Goal: Task Accomplishment & Management: Complete application form

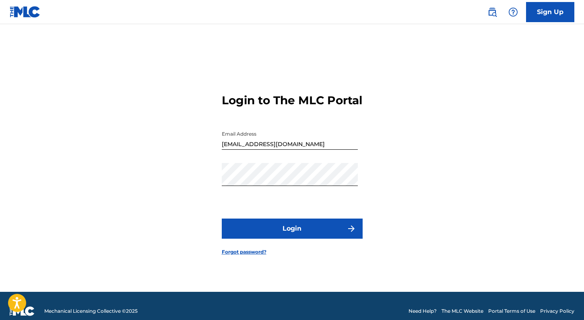
click at [294, 237] on button "Login" at bounding box center [292, 229] width 141 height 20
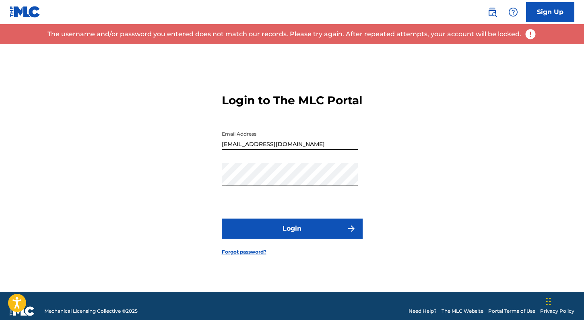
click at [268, 193] on div "Password" at bounding box center [290, 181] width 136 height 36
click at [292, 236] on button "Login" at bounding box center [292, 229] width 141 height 20
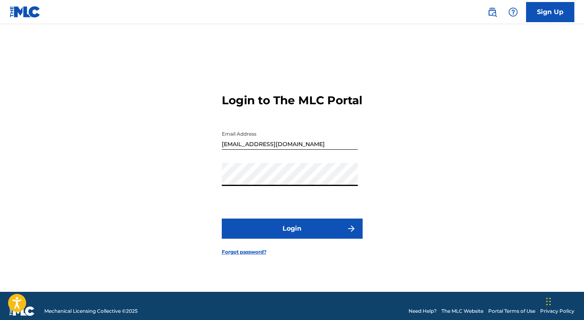
click at [548, 14] on link "Sign Up" at bounding box center [550, 12] width 48 height 20
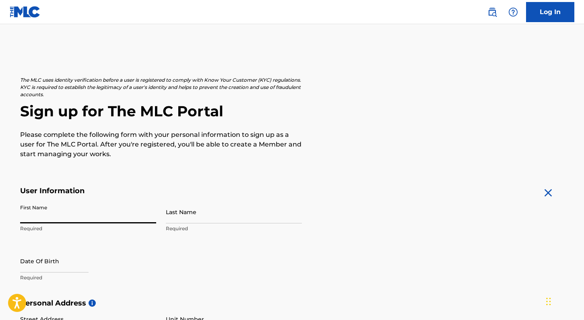
scroll to position [3, 0]
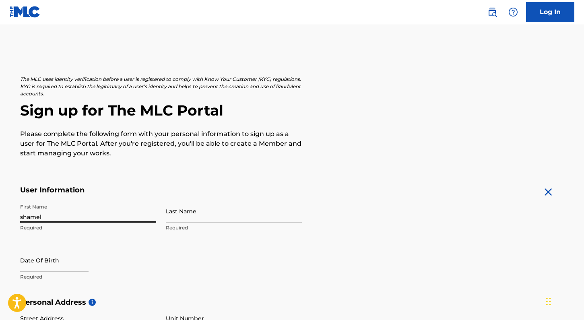
type input "shamel"
type input "[PERSON_NAME]"
select select "7"
select select "2025"
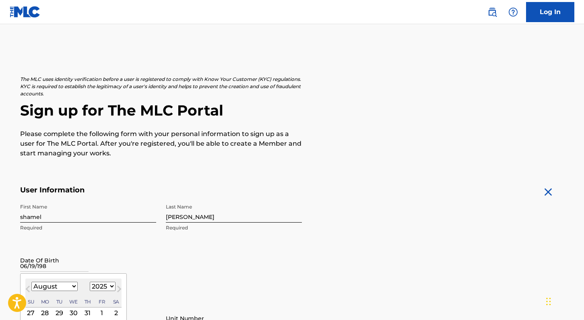
type input "[DATE]"
click at [122, 244] on div "First Name [PERSON_NAME] Required Last Name [PERSON_NAME] Required Date Of Birt…" at bounding box center [161, 249] width 282 height 98
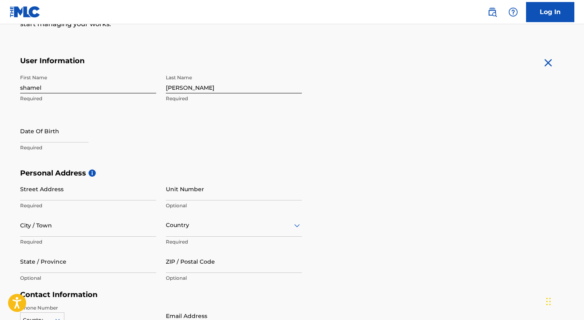
scroll to position [135, 0]
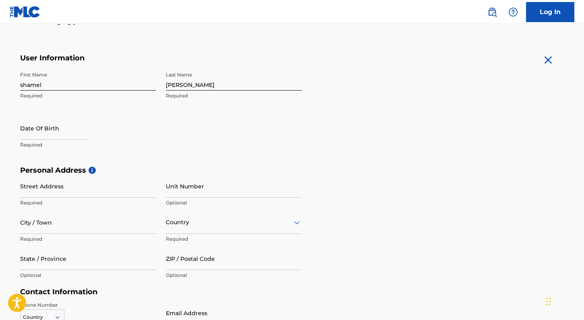
click at [58, 146] on p "Required" at bounding box center [88, 144] width 136 height 7
click at [57, 144] on p "Required" at bounding box center [88, 144] width 136 height 7
click at [37, 145] on p "Required" at bounding box center [88, 144] width 136 height 7
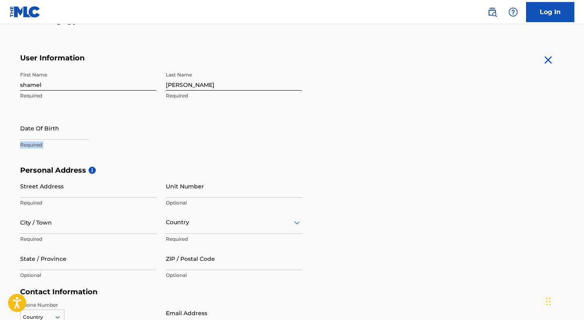
click at [37, 145] on p "Required" at bounding box center [88, 144] width 136 height 7
click at [81, 141] on div at bounding box center [54, 129] width 68 height 25
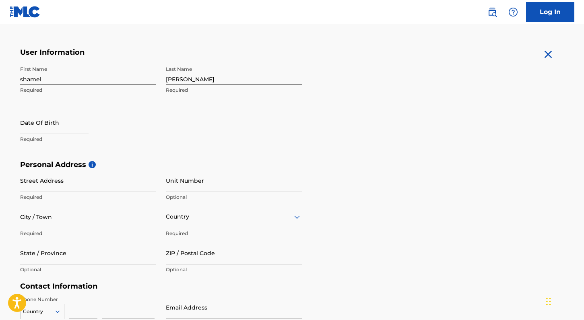
click at [73, 136] on p "Required" at bounding box center [88, 139] width 136 height 7
click at [54, 141] on p "Required" at bounding box center [88, 139] width 136 height 7
click at [35, 142] on p "Required" at bounding box center [88, 139] width 136 height 7
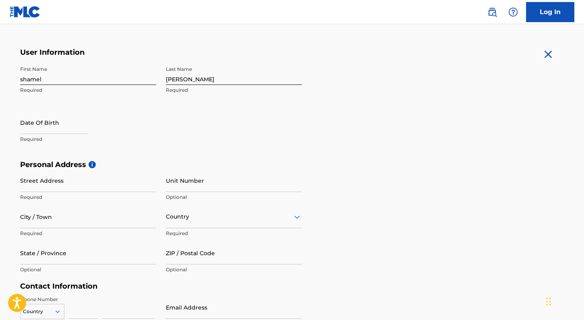
click at [35, 139] on p "Required" at bounding box center [88, 139] width 136 height 7
click at [36, 124] on input "text" at bounding box center [54, 122] width 68 height 23
select select "7"
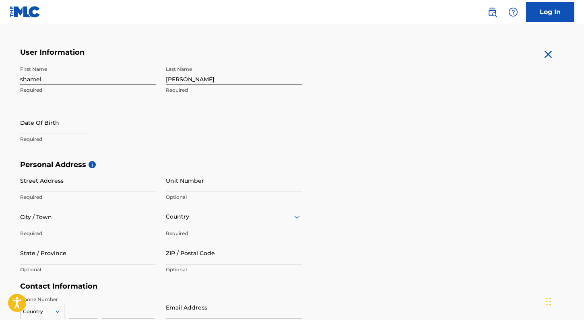
select select "2025"
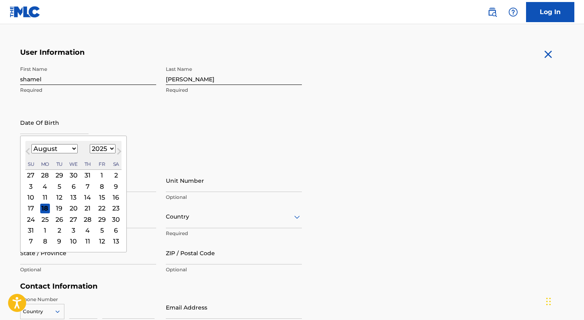
click at [66, 150] on select "January February March April May June July August September October November De…" at bounding box center [54, 148] width 46 height 9
select select "5"
click at [84, 197] on div "19" at bounding box center [88, 197] width 10 height 10
type input "[DATE]"
click at [84, 197] on p "Required" at bounding box center [88, 197] width 136 height 7
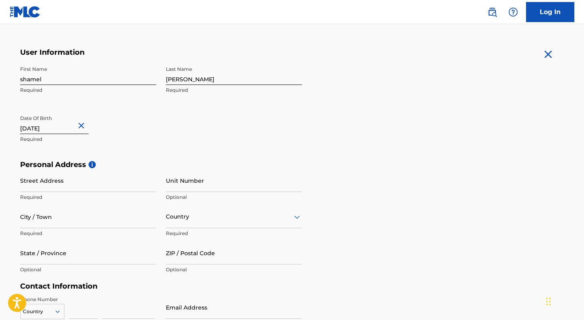
click at [61, 127] on input "[DATE]" at bounding box center [54, 122] width 68 height 23
select select "5"
select select "2025"
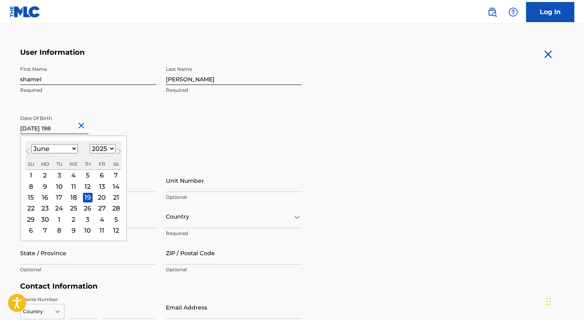
type input "[DATE]"
select select "1983"
type input "[DATE]"
click at [132, 111] on div "Date Of Birth [DEMOGRAPHIC_DATA] [DEMOGRAPHIC_DATA] Previous Month Next Month J…" at bounding box center [88, 129] width 136 height 36
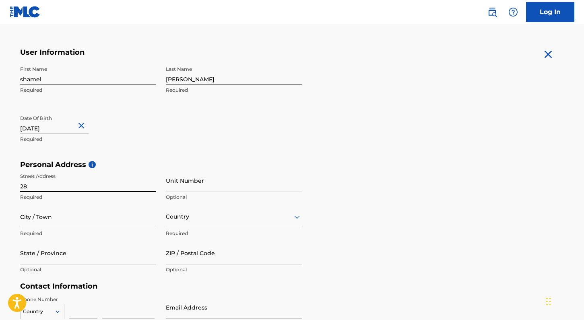
type input "2"
type input "[STREET_ADDRESS]"
type input "[GEOGRAPHIC_DATA]"
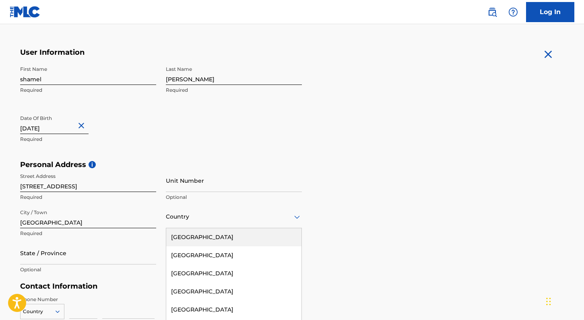
click at [202, 224] on div "[GEOGRAPHIC_DATA], 1 of 223. 223 results available. Use Up and Down to choose o…" at bounding box center [234, 216] width 136 height 23
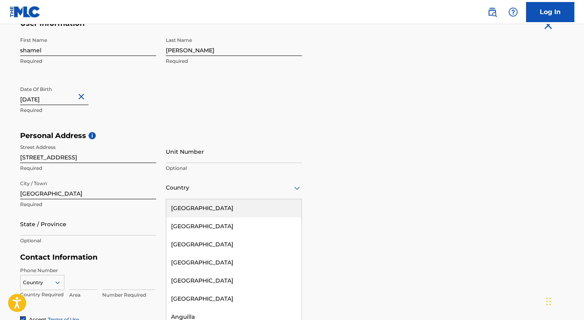
click at [209, 205] on div "[GEOGRAPHIC_DATA]" at bounding box center [233, 208] width 135 height 18
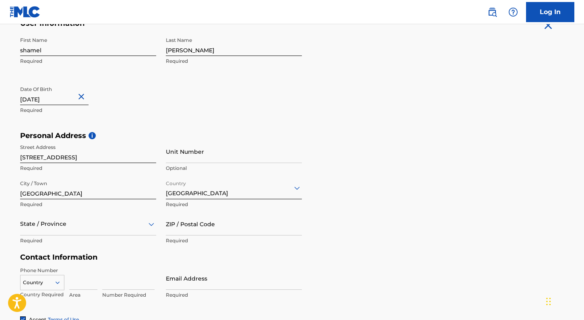
click at [87, 231] on div "State / Province" at bounding box center [88, 224] width 136 height 23
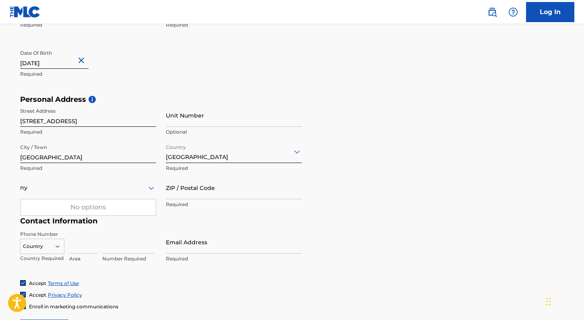
type input "ny"
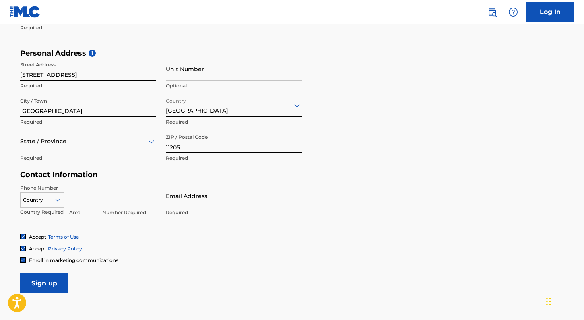
scroll to position [272, 0]
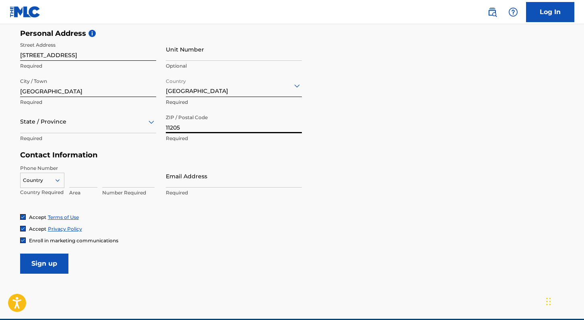
type input "11205"
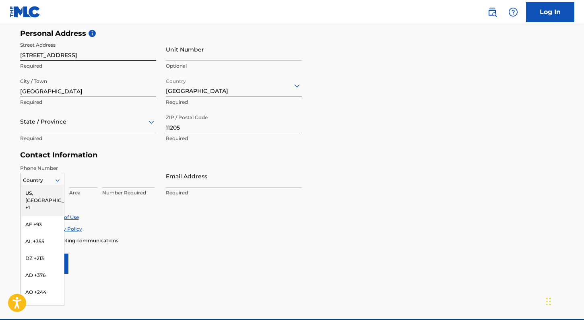
click at [44, 177] on div at bounding box center [42, 180] width 43 height 9
click at [41, 191] on div "US, [GEOGRAPHIC_DATA] +1" at bounding box center [42, 200] width 43 height 31
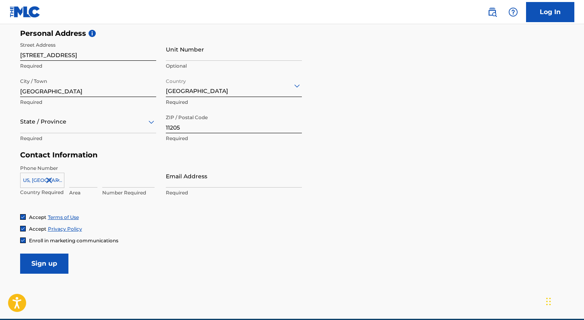
click at [86, 177] on input at bounding box center [83, 176] width 28 height 23
type input "718"
click at [130, 183] on input at bounding box center [128, 176] width 52 height 23
type input "4832143"
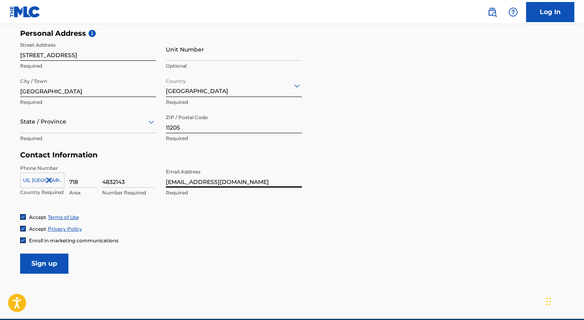
type input "[EMAIL_ADDRESS][DOMAIN_NAME]"
click at [333, 156] on form "User Information First Name [PERSON_NAME] Required Last Name [PERSON_NAME] Requ…" at bounding box center [292, 95] width 544 height 357
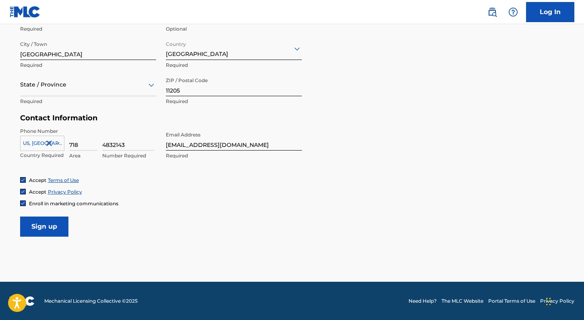
scroll to position [309, 0]
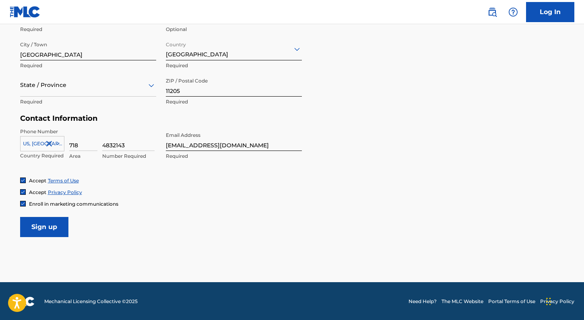
click at [63, 94] on div "State / Province" at bounding box center [88, 85] width 136 height 23
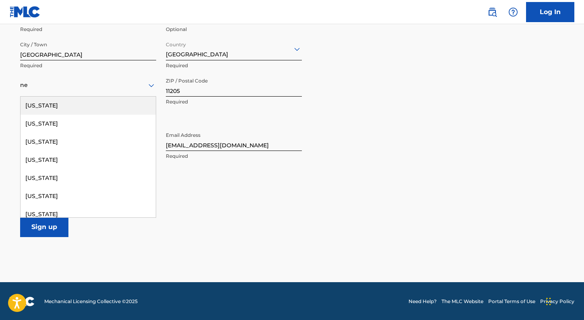
type input "new"
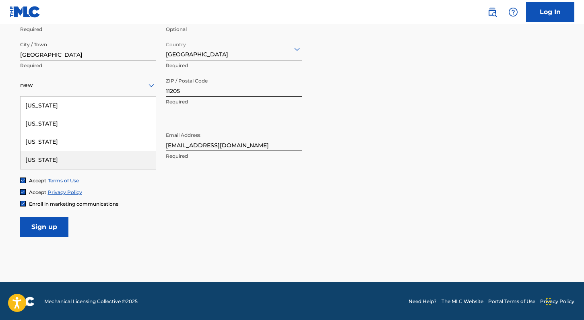
click at [46, 157] on div "[US_STATE]" at bounding box center [88, 160] width 135 height 18
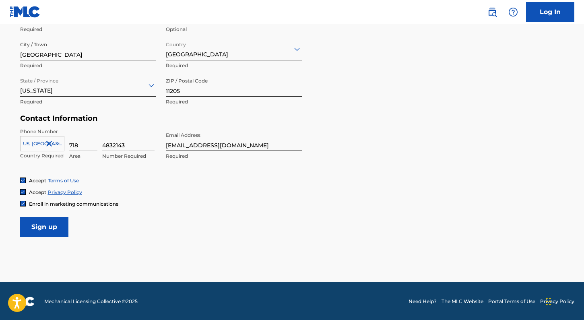
click at [188, 186] on div "Accept Terms of Use Accept Privacy Policy Enroll in marketing communications" at bounding box center [292, 192] width 544 height 30
click at [46, 222] on input "Sign up" at bounding box center [44, 227] width 48 height 20
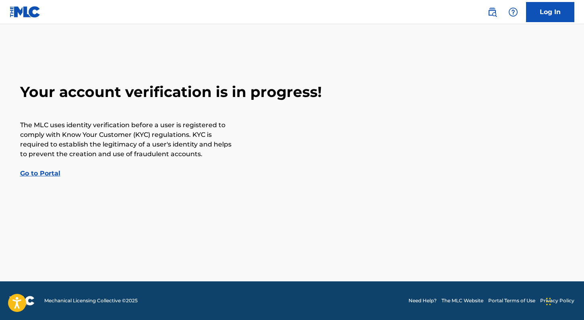
click at [28, 176] on link "Go to Portal" at bounding box center [40, 174] width 40 height 8
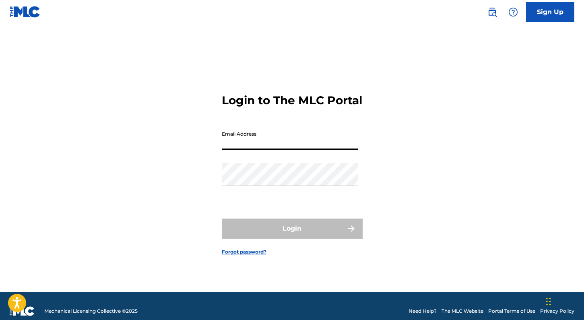
type input "[EMAIL_ADDRESS][DOMAIN_NAME]"
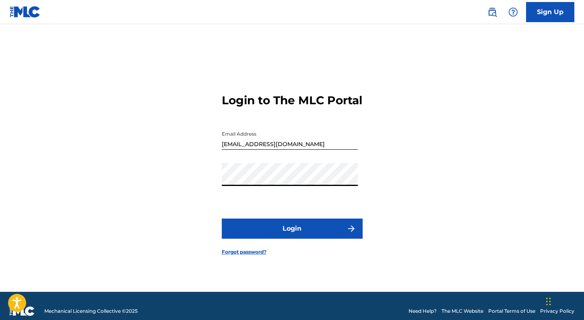
click at [292, 236] on button "Login" at bounding box center [292, 229] width 141 height 20
click at [294, 239] on button "Login" at bounding box center [292, 229] width 141 height 20
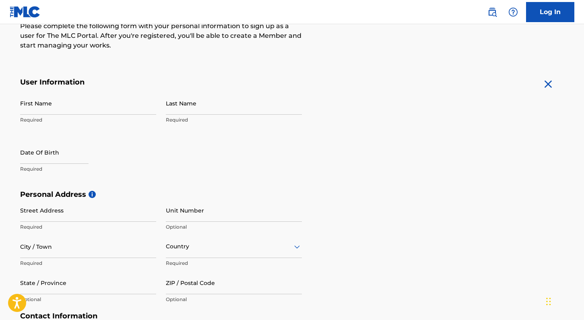
scroll to position [88, 0]
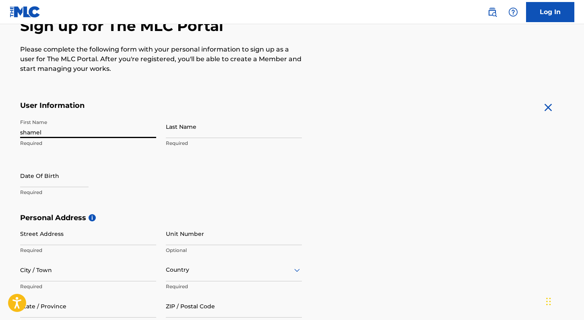
type input "shamel"
type input "[PERSON_NAME]"
select select "7"
select select "2025"
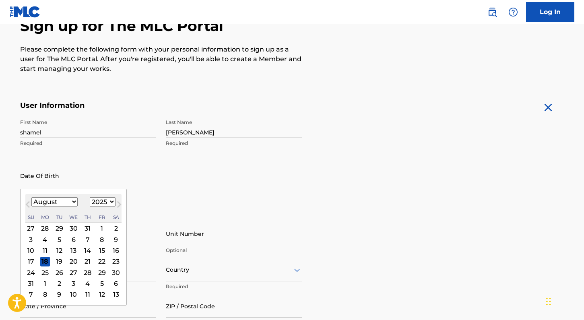
click at [43, 260] on div "18" at bounding box center [45, 262] width 10 height 10
type input "[DATE]"
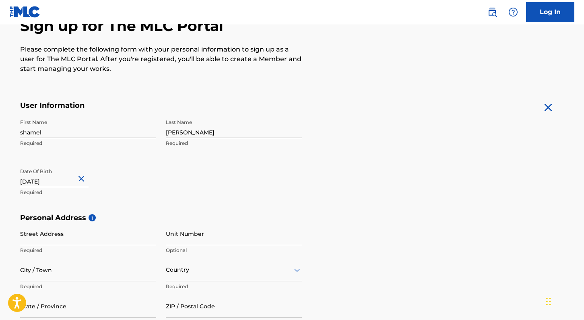
click at [39, 181] on input "[DATE]" at bounding box center [54, 175] width 68 height 23
select select "7"
select select "2025"
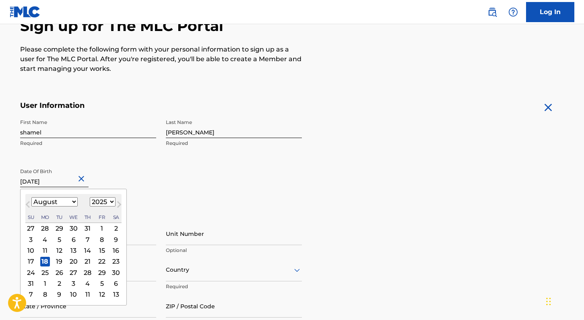
select select "5"
select select "1983"
click at [106, 169] on div "Date Of Birth [DEMOGRAPHIC_DATA] [DEMOGRAPHIC_DATA] Previous Month Next Month J…" at bounding box center [88, 182] width 136 height 36
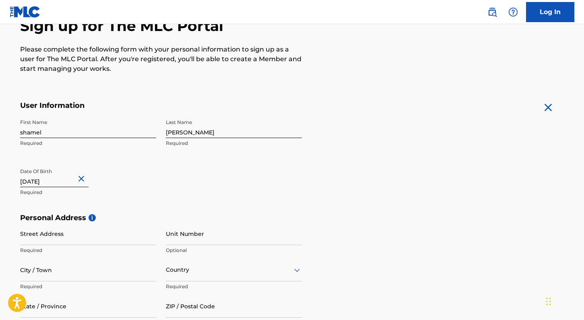
select select "7"
select select "2025"
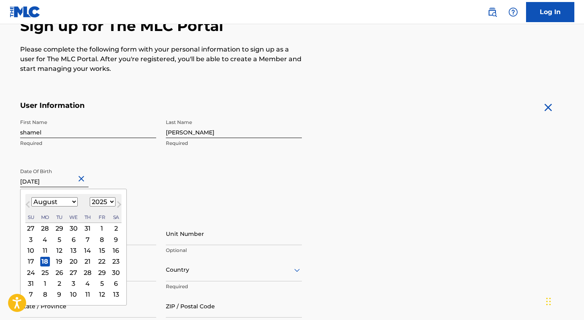
click at [67, 176] on input "[DATE]" at bounding box center [54, 175] width 68 height 23
type input "[DATE]"
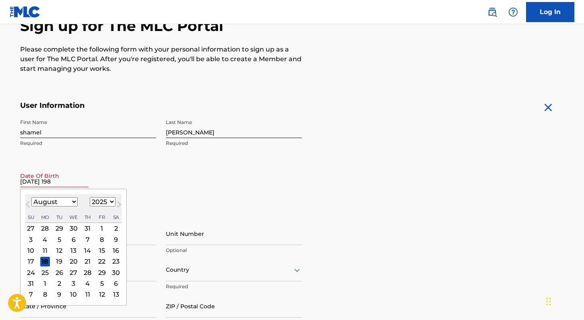
select select "5"
select select "1983"
click at [29, 259] on div "19" at bounding box center [31, 262] width 10 height 10
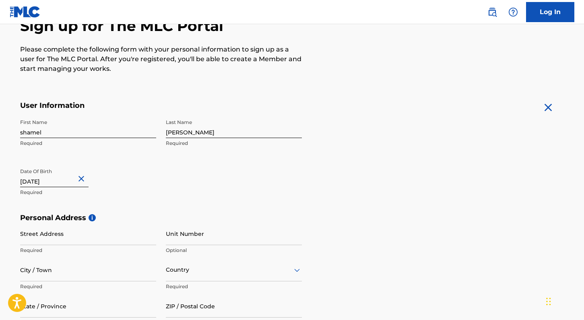
type input "[DATE]"
click at [112, 197] on div "Date Of Birth [DEMOGRAPHIC_DATA] Required" at bounding box center [88, 182] width 136 height 36
type input "[STREET_ADDRESS]"
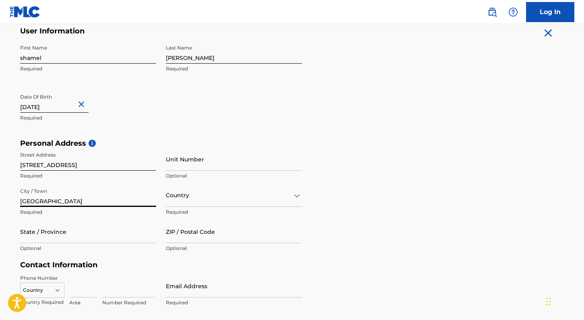
scroll to position [166, 0]
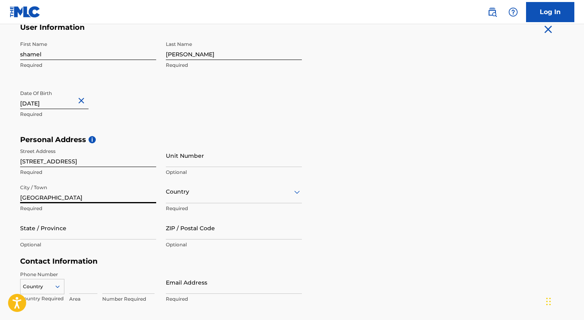
type input "[GEOGRAPHIC_DATA]"
click at [190, 198] on div "Country" at bounding box center [234, 191] width 136 height 23
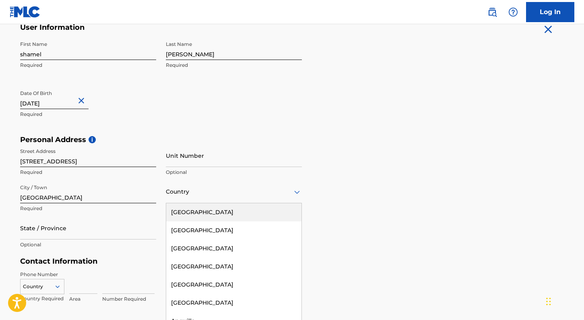
scroll to position [170, 0]
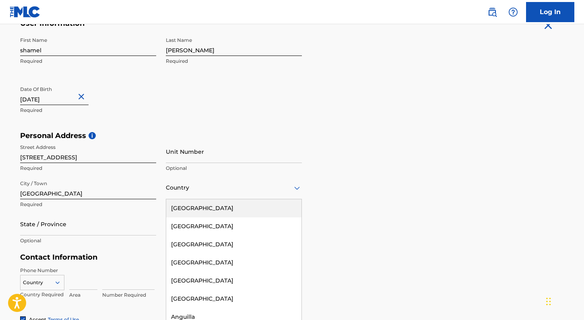
click at [190, 209] on div "[GEOGRAPHIC_DATA]" at bounding box center [233, 208] width 135 height 18
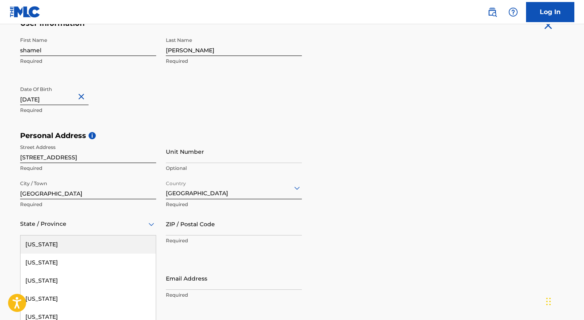
click at [50, 232] on div "[US_STATE], 1 of 57. 57 results available. Use Up and Down to choose options, p…" at bounding box center [88, 224] width 136 height 23
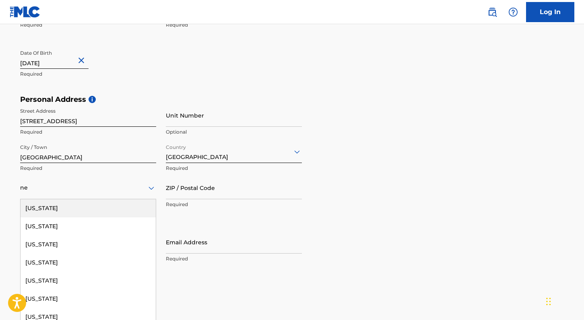
type input "new"
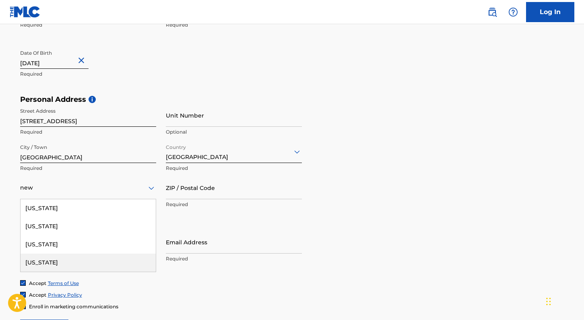
click at [43, 261] on div "[US_STATE]" at bounding box center [88, 263] width 135 height 18
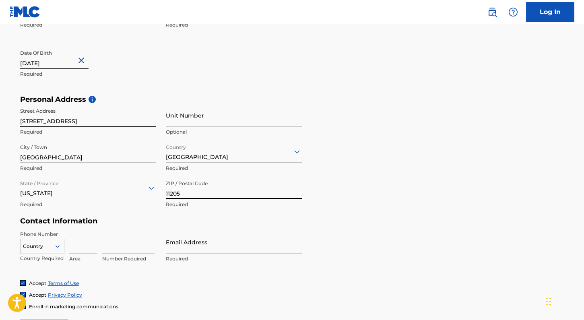
type input "11205"
click at [98, 241] on div "Country Country Required Area Number Required" at bounding box center [88, 249] width 136 height 36
click at [77, 246] on input at bounding box center [83, 242] width 28 height 23
type input "718"
type input "4832143"
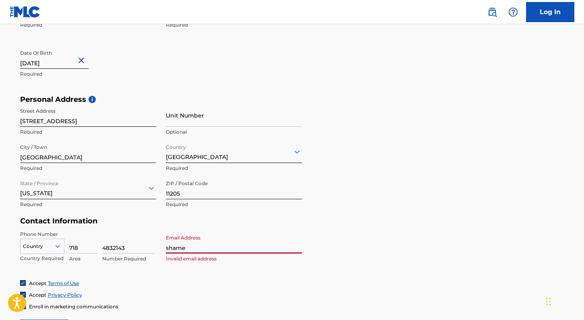
type input "shamel"
type input "[EMAIL_ADDRESS][DOMAIN_NAME]"
click at [341, 212] on div "Personal Address i Street Address [STREET_ADDRESS] Required Unit Number Optiona…" at bounding box center [292, 156] width 544 height 122
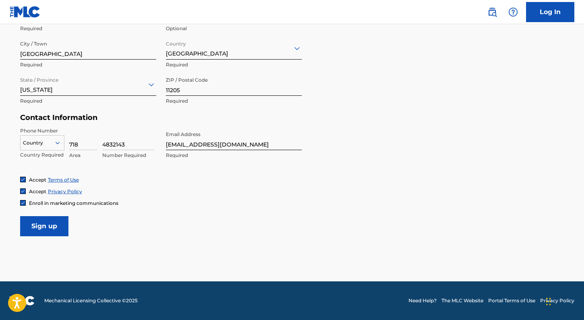
scroll to position [309, 0]
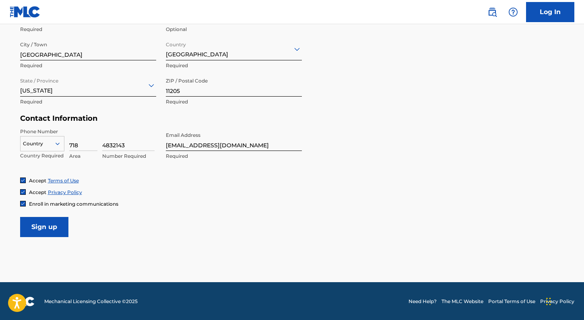
click at [35, 231] on input "Sign up" at bounding box center [44, 227] width 48 height 20
click at [48, 142] on div at bounding box center [42, 143] width 43 height 9
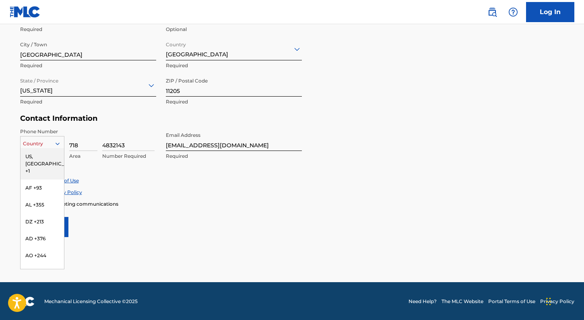
click at [44, 155] on div "US, [GEOGRAPHIC_DATA] +1" at bounding box center [42, 163] width 43 height 31
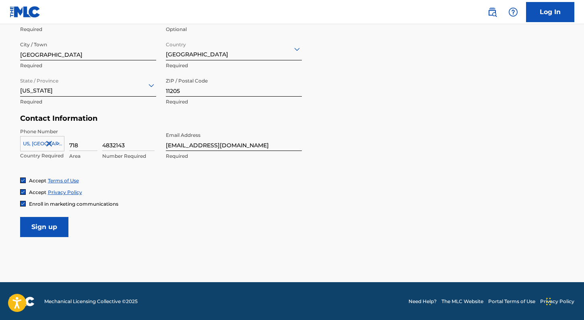
click at [43, 224] on input "Sign up" at bounding box center [44, 227] width 48 height 20
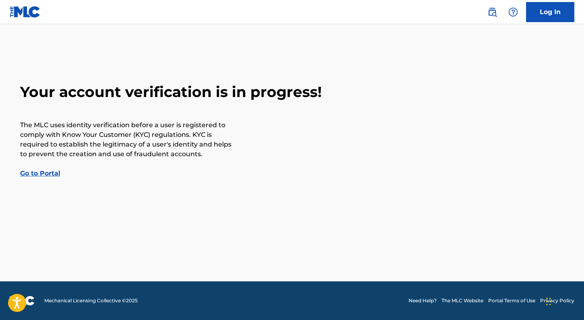
click at [36, 176] on link "Go to Portal" at bounding box center [40, 174] width 40 height 8
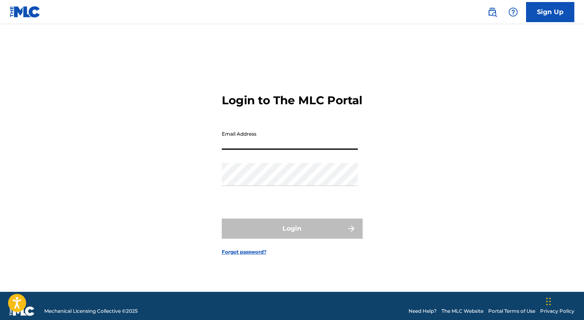
click at [294, 148] on input "Email Address" at bounding box center [290, 138] width 136 height 23
type input "[EMAIL_ADDRESS][DOMAIN_NAME]"
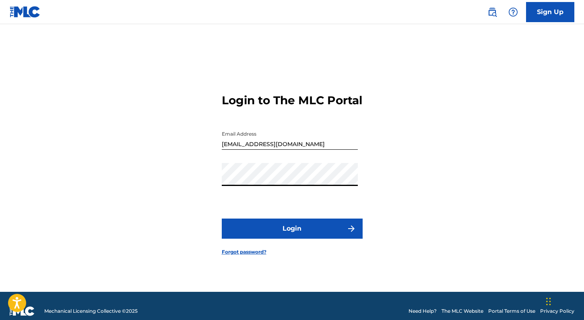
click at [289, 231] on button "Login" at bounding box center [292, 229] width 141 height 20
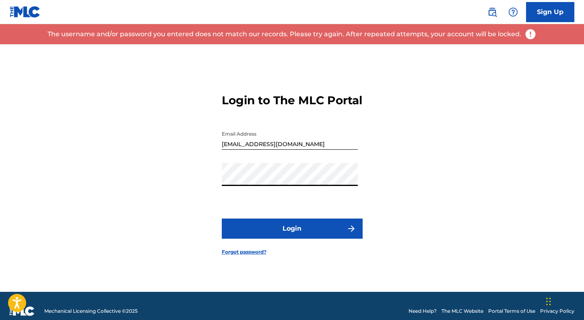
click at [242, 256] on link "Forgot password?" at bounding box center [244, 251] width 45 height 7
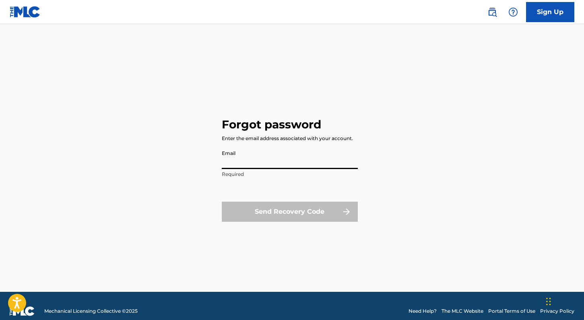
type input "[EMAIL_ADDRESS][DOMAIN_NAME]"
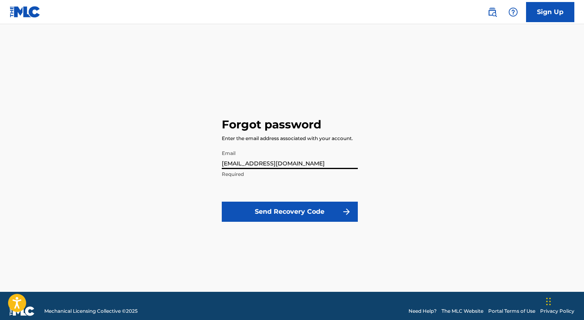
click at [272, 209] on button "Send Recovery Code" at bounding box center [290, 212] width 136 height 20
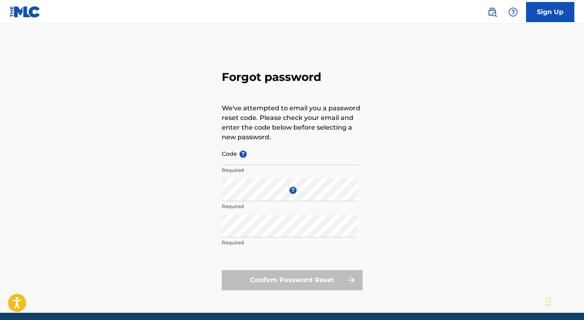
click at [262, 159] on input "Code ?" at bounding box center [290, 153] width 136 height 23
paste input "FP_68437a90d54ac950be1eb38f18bd"
type input "FP_68437a90d54ac950be1eb38f18bd"
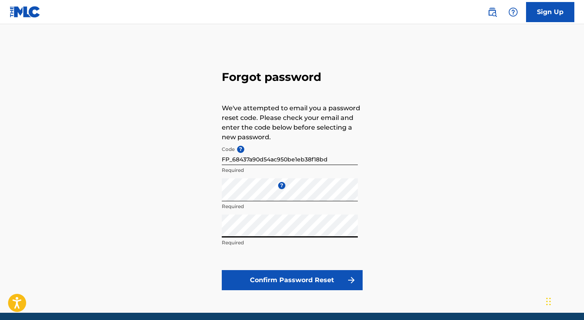
click at [293, 280] on button "Confirm Password Reset" at bounding box center [292, 280] width 141 height 20
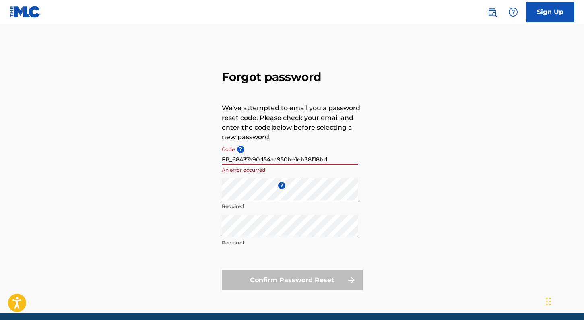
click at [298, 159] on input "FP_68437a90d54ac950be1eb38f18bd" at bounding box center [290, 153] width 136 height 23
click at [290, 158] on input "Code ?" at bounding box center [290, 153] width 136 height 23
paste input "FP_68437a90d54ac950be1eb38f18bd"
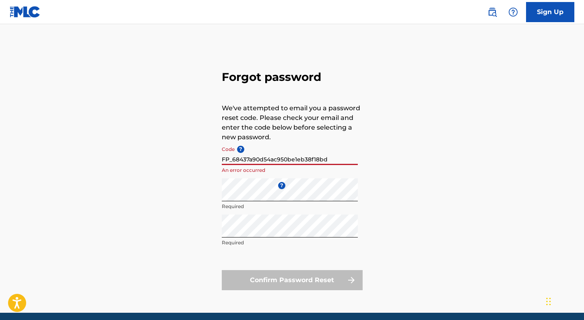
click at [235, 159] on input "FP_68437a90d54ac950be1eb38f18bd" at bounding box center [290, 153] width 136 height 23
click at [234, 160] on input "FP_68437a90d54ac950be1eb38f18bd" at bounding box center [290, 153] width 136 height 23
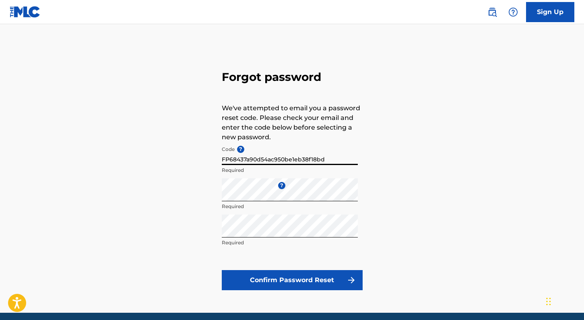
type input "FP68437a90d54ac950be1eb38f18bd"
click at [279, 281] on button "Confirm Password Reset" at bounding box center [292, 280] width 141 height 20
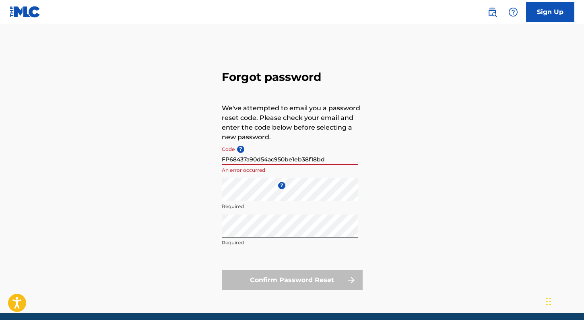
click at [285, 159] on input "FP68437a90d54ac950be1eb38f18bd" at bounding box center [290, 153] width 136 height 23
click at [535, 16] on link "Sign Up" at bounding box center [550, 12] width 48 height 20
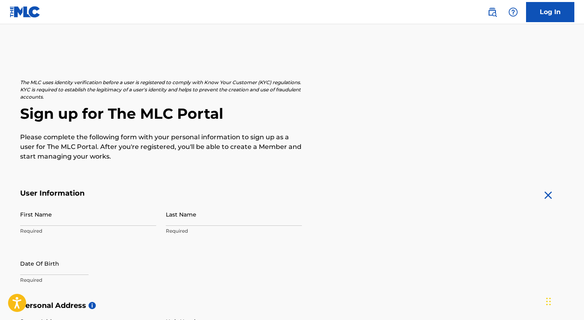
click at [20, 12] on img at bounding box center [25, 12] width 31 height 12
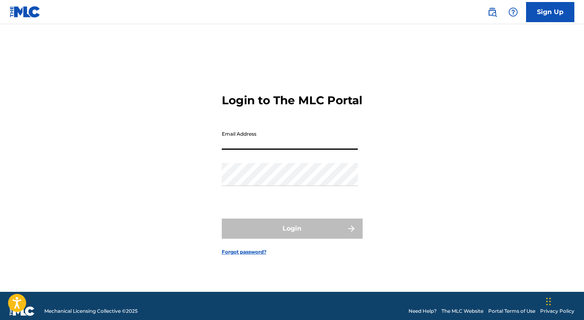
click at [244, 256] on link "Forgot password?" at bounding box center [244, 251] width 45 height 7
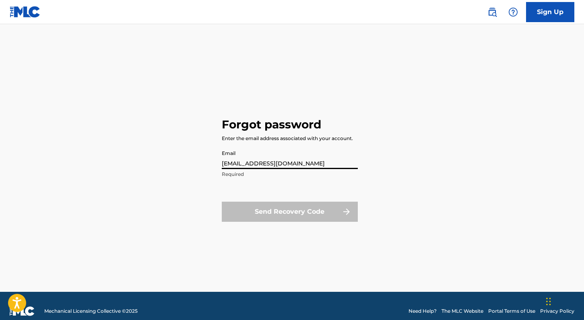
click at [290, 212] on button "Send Recovery Code" at bounding box center [290, 212] width 136 height 20
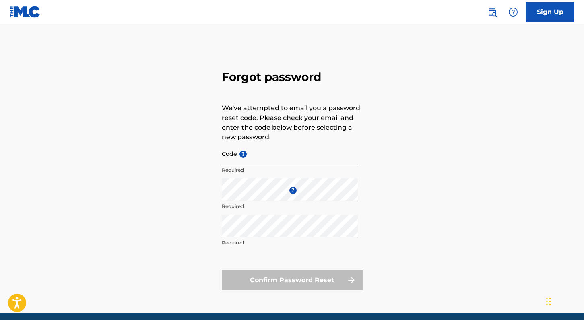
click at [259, 159] on input "Code ?" at bounding box center [290, 153] width 136 height 23
paste input "FP_aac67b31a81aa16ead4f89e42958"
type input "FP_aac67b31a81aa16ead4f89e42958"
click at [331, 153] on input "FP_aac67b31a81aa16ead4f89e42958" at bounding box center [290, 153] width 136 height 23
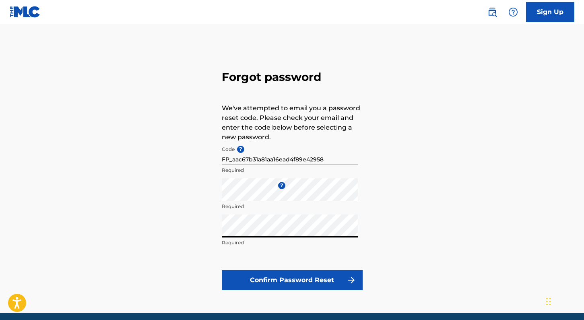
click at [285, 279] on button "Confirm Password Reset" at bounding box center [292, 280] width 141 height 20
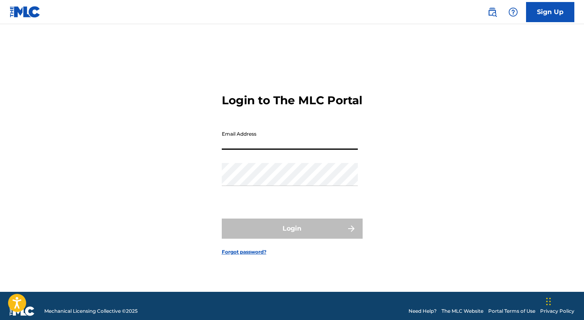
click at [273, 150] on input "Email Address" at bounding box center [290, 138] width 136 height 23
type input "[EMAIL_ADDRESS][DOMAIN_NAME]"
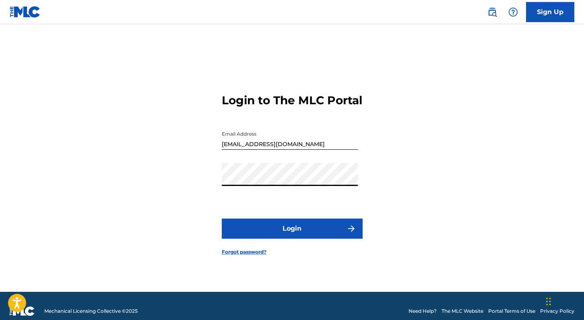
click at [270, 236] on button "Login" at bounding box center [292, 229] width 141 height 20
click at [296, 238] on button "Login" at bounding box center [292, 229] width 141 height 20
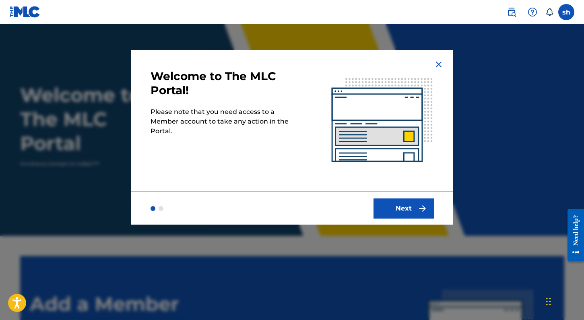
click at [396, 212] on button "Next" at bounding box center [404, 209] width 60 height 20
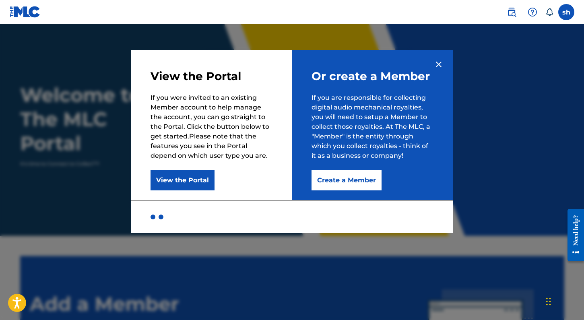
click at [343, 180] on button "Create a Member" at bounding box center [347, 180] width 70 height 20
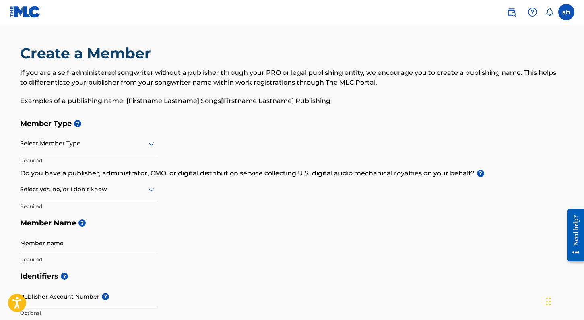
click at [79, 149] on div "Select Member Type" at bounding box center [88, 143] width 136 height 23
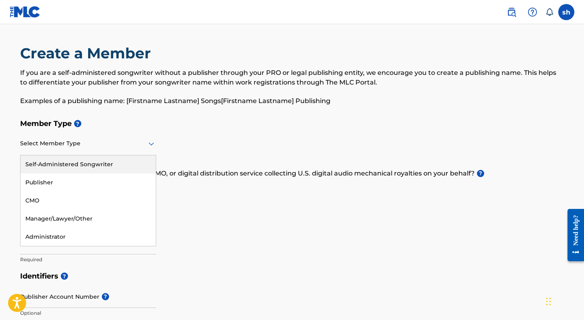
click at [61, 161] on div "Self-Administered Songwriter" at bounding box center [88, 164] width 135 height 18
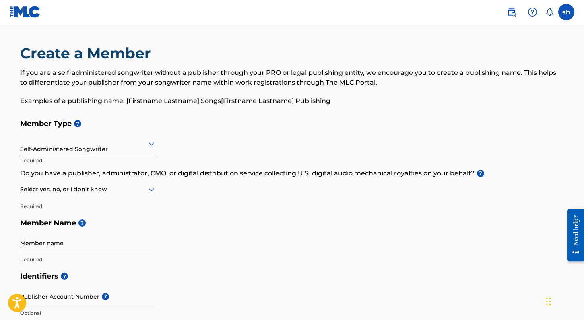
click at [69, 190] on div at bounding box center [88, 189] width 136 height 10
click at [45, 228] on div "No" at bounding box center [88, 228] width 135 height 18
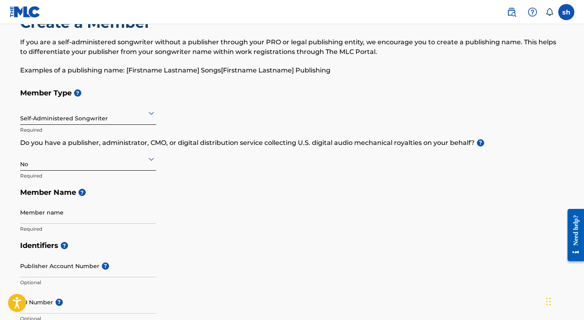
scroll to position [31, 0]
click at [123, 163] on div at bounding box center [88, 159] width 136 height 10
click at [72, 171] on div "Yes" at bounding box center [88, 180] width 135 height 18
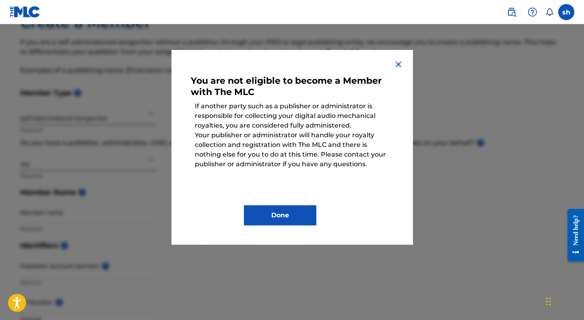
click at [394, 68] on img at bounding box center [399, 65] width 10 height 10
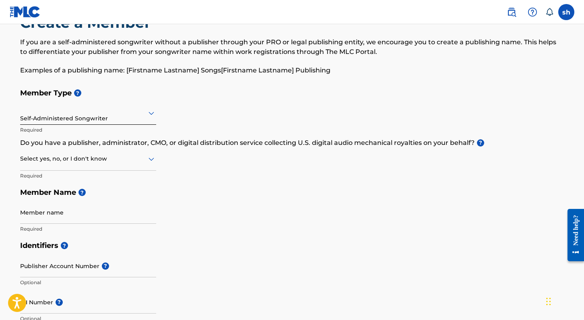
click at [73, 161] on div at bounding box center [88, 159] width 136 height 10
click at [53, 197] on div "No" at bounding box center [88, 198] width 135 height 18
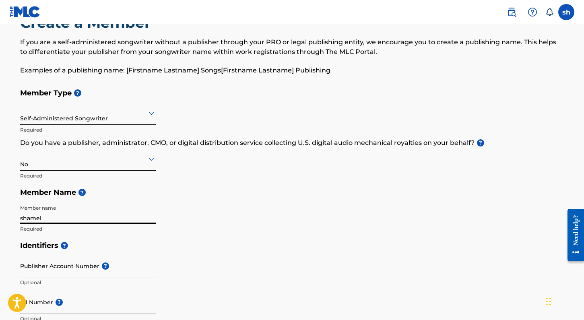
type input "shamel"
type input "[PERSON_NAME]"
type input "[STREET_ADDRESS][PERSON_NAME]"
type input "[GEOGRAPHIC_DATA]"
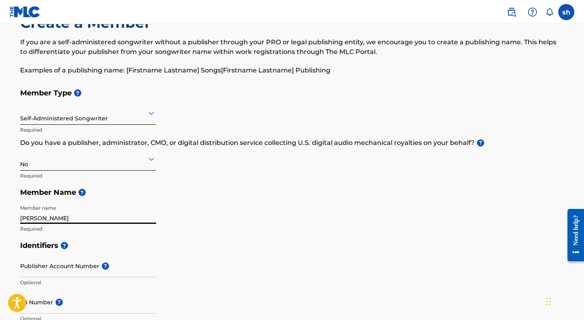
type input "CA"
type input "92262"
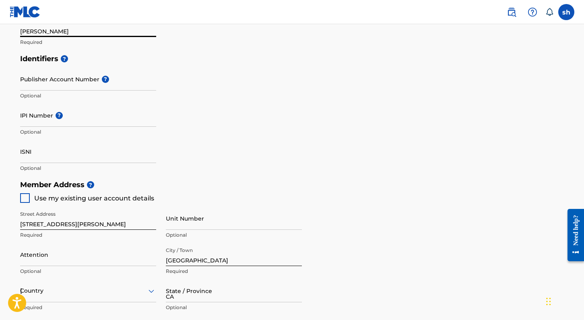
type input "[GEOGRAPHIC_DATA]"
type input "[EMAIL_ADDRESS][DOMAIN_NAME]"
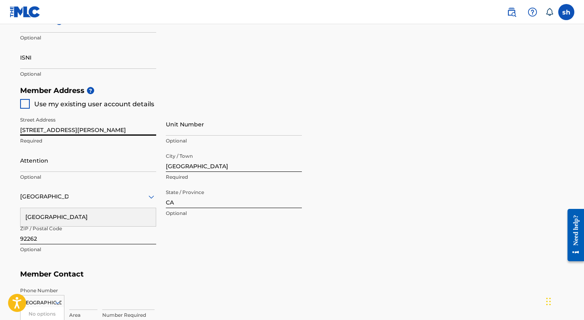
click at [84, 127] on input "[STREET_ADDRESS][PERSON_NAME]" at bounding box center [88, 124] width 136 height 23
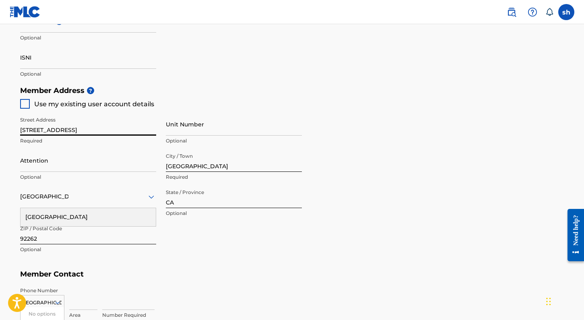
type input "[STREET_ADDRESS]"
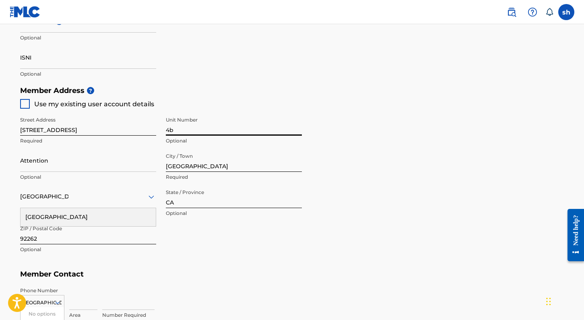
type input "4b"
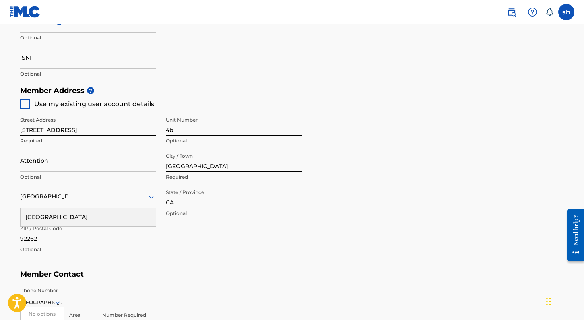
click at [212, 165] on input "[GEOGRAPHIC_DATA]" at bounding box center [234, 160] width 136 height 23
type input "[GEOGRAPHIC_DATA]"
click at [182, 200] on input "CA" at bounding box center [234, 196] width 136 height 23
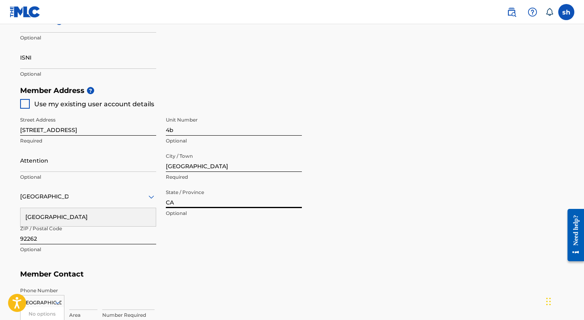
click at [182, 200] on input "CA" at bounding box center [234, 196] width 136 height 23
type input "ny"
click at [112, 188] on div "[GEOGRAPHIC_DATA]" at bounding box center [88, 196] width 136 height 23
click at [59, 211] on div "[GEOGRAPHIC_DATA]" at bounding box center [88, 217] width 135 height 18
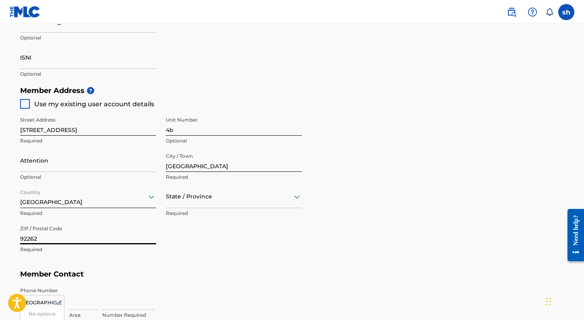
click at [52, 238] on input "92262" at bounding box center [88, 232] width 136 height 23
type input "11205"
click at [229, 248] on div "Street Address [STREET_ADDRESS] Optional Attention Optional City / Town [GEOGRA…" at bounding box center [161, 185] width 282 height 153
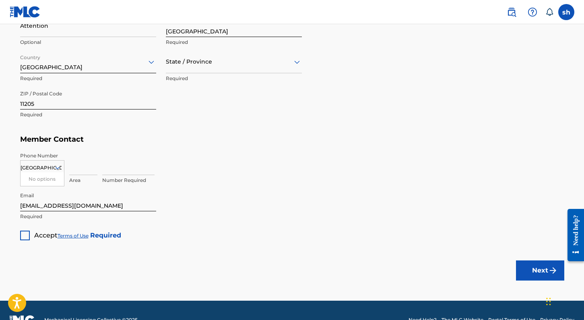
scroll to position [450, 0]
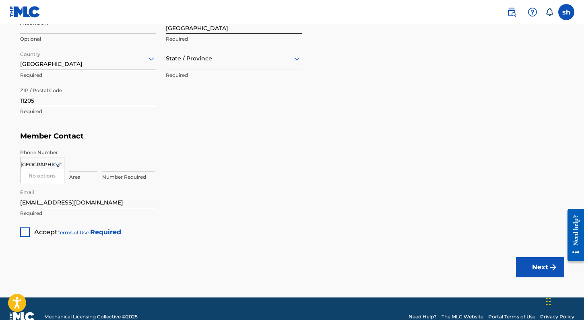
click at [24, 228] on div at bounding box center [25, 233] width 10 height 10
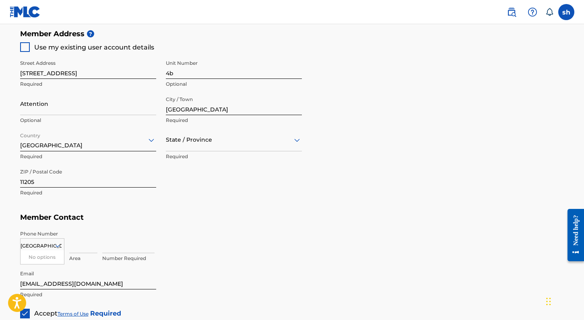
scroll to position [369, 0]
click at [260, 145] on div "State / Province" at bounding box center [234, 139] width 136 height 23
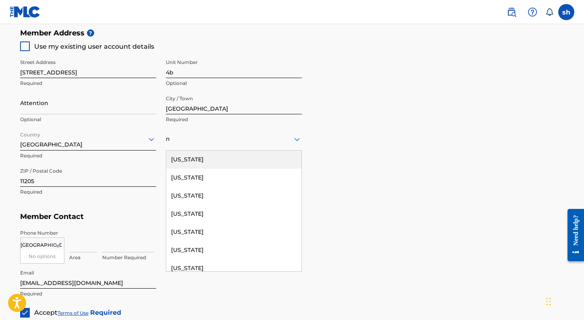
type input "ny"
click at [217, 145] on div at bounding box center [234, 139] width 136 height 23
click at [209, 144] on div "State / Province" at bounding box center [234, 139] width 136 height 23
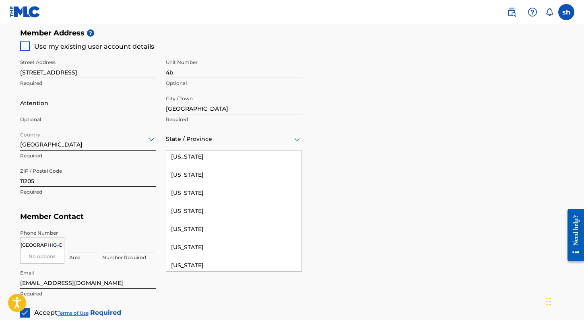
scroll to position [569, 0]
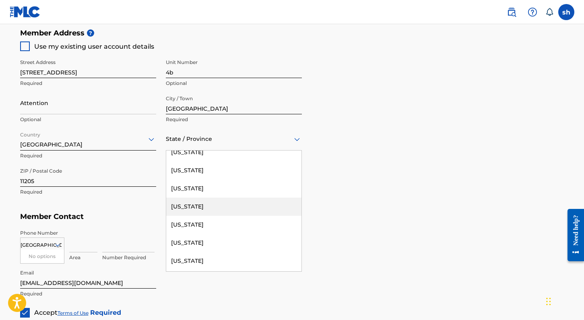
click at [190, 198] on div "[US_STATE]" at bounding box center [233, 207] width 135 height 18
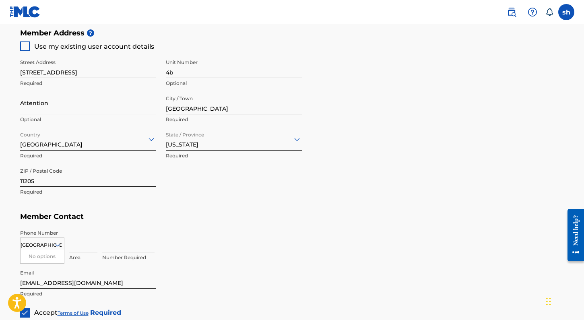
click at [190, 198] on div "Street Address [STREET_ADDRESS] Optional Attention Optional City / Town [GEOGRA…" at bounding box center [161, 127] width 282 height 153
click at [199, 178] on div "Street Address [STREET_ADDRESS] Optional Attention Optional City / Town [GEOGRA…" at bounding box center [161, 127] width 282 height 153
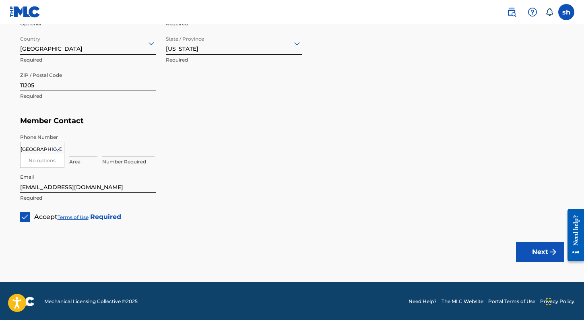
scroll to position [465, 0]
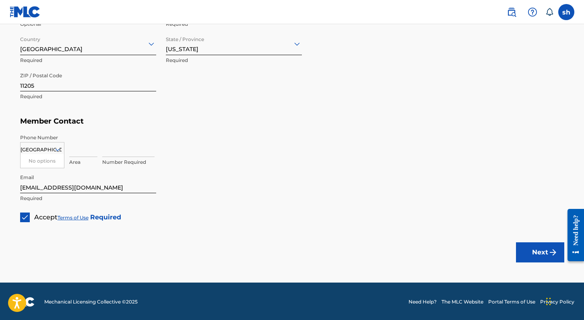
click at [77, 149] on input at bounding box center [83, 145] width 28 height 23
type input "718"
type input "4832143"
click at [212, 163] on div "4832143 Number Required" at bounding box center [333, 152] width 462 height 36
click at [538, 251] on button "Next" at bounding box center [540, 252] width 48 height 20
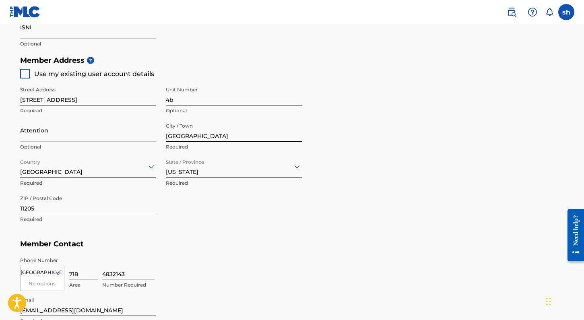
scroll to position [343, 0]
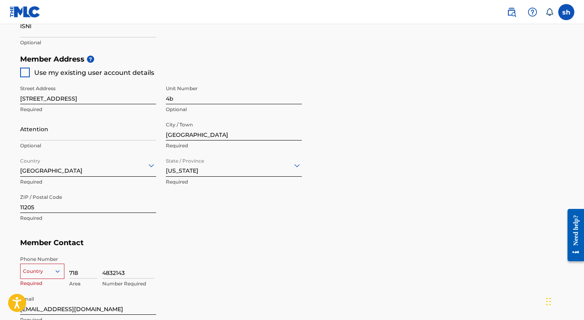
click at [24, 72] on div at bounding box center [25, 73] width 10 height 10
type input "[GEOGRAPHIC_DATA]"
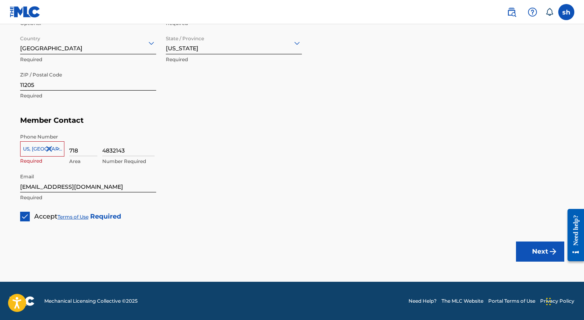
scroll to position [465, 0]
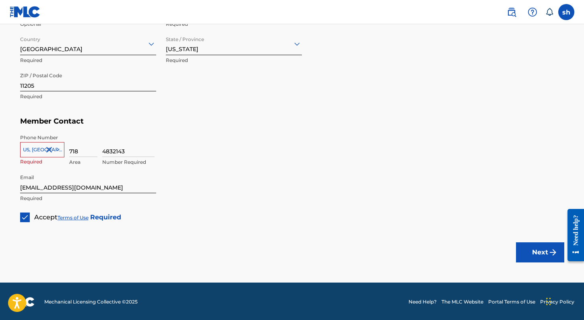
click at [39, 148] on div at bounding box center [42, 149] width 43 height 9
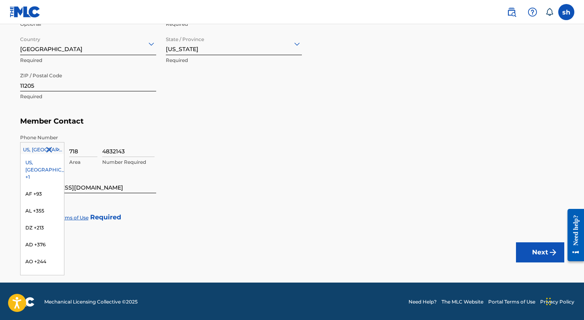
click at [42, 159] on div "US, [GEOGRAPHIC_DATA] +1" at bounding box center [42, 169] width 43 height 31
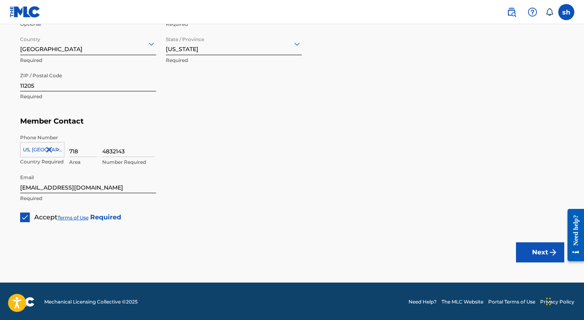
click at [81, 134] on input "718" at bounding box center [83, 145] width 28 height 23
click at [84, 145] on input "718" at bounding box center [83, 145] width 28 height 23
click at [532, 249] on button "Next" at bounding box center [540, 252] width 48 height 20
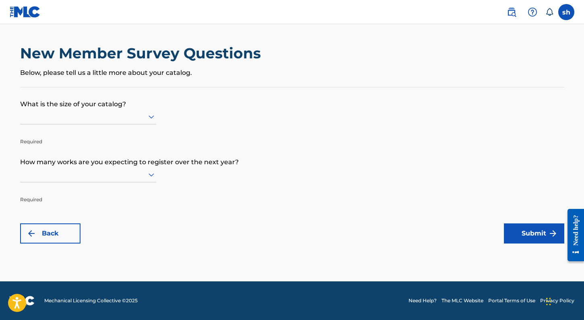
click at [48, 122] on div at bounding box center [88, 117] width 136 height 10
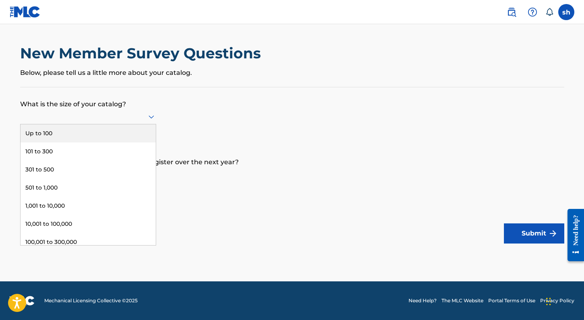
click at [45, 141] on div "Up to 100" at bounding box center [88, 133] width 135 height 18
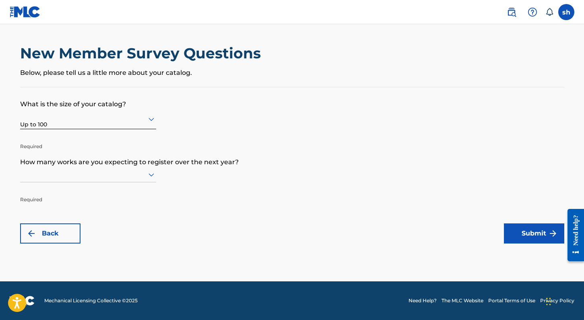
click at [154, 175] on icon at bounding box center [152, 175] width 10 height 10
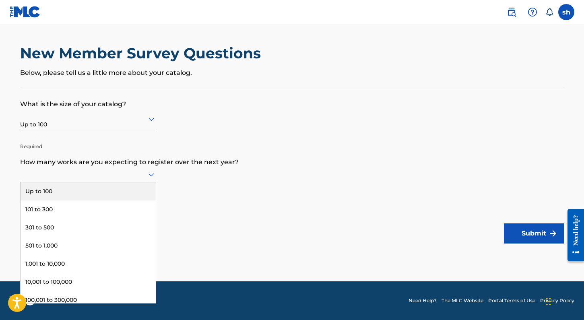
click at [68, 196] on div "Up to 100" at bounding box center [88, 191] width 135 height 18
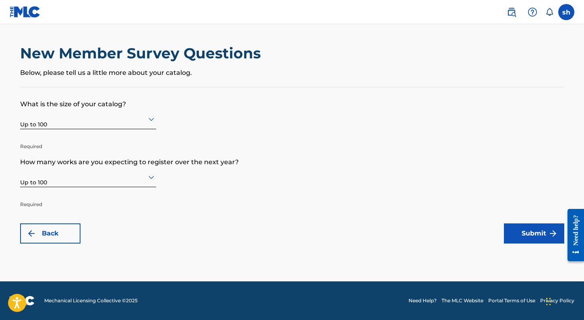
click at [538, 241] on button "Submit" at bounding box center [534, 233] width 60 height 20
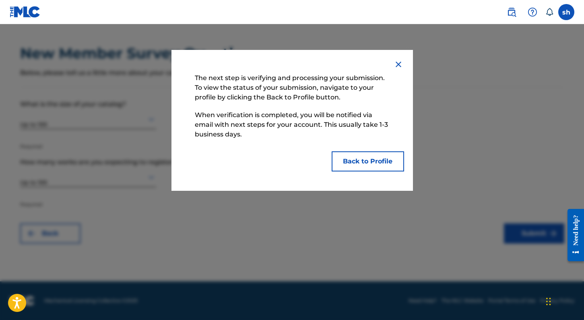
click at [352, 163] on button "Back to Profile" at bounding box center [368, 161] width 72 height 20
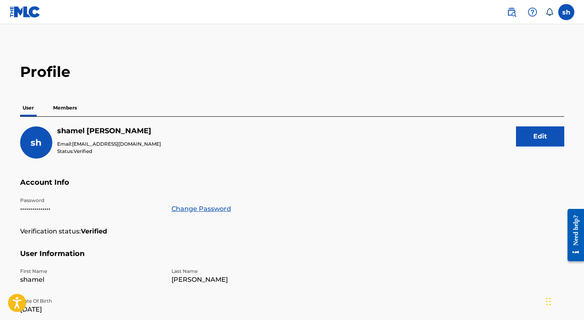
click at [66, 108] on p "Members" at bounding box center [65, 107] width 29 height 17
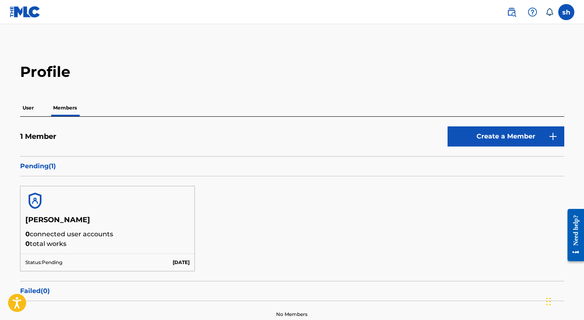
click at [26, 109] on p "User" at bounding box center [28, 107] width 16 height 17
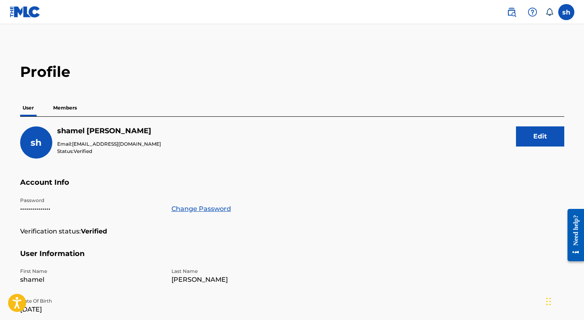
click at [550, 11] on icon at bounding box center [550, 12] width 8 height 8
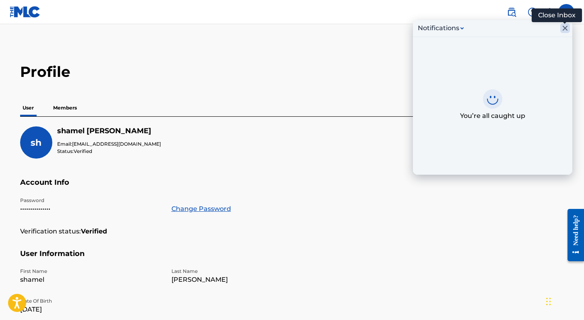
click at [567, 27] on icon "Close Inbox" at bounding box center [566, 28] width 10 height 10
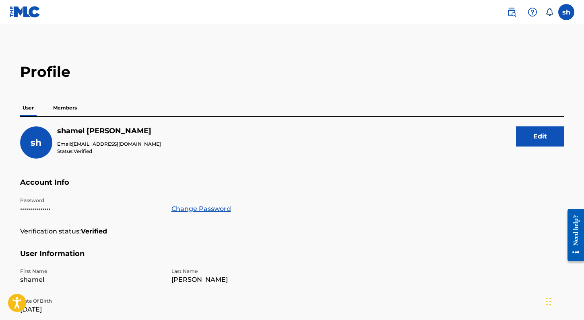
click at [565, 11] on label at bounding box center [567, 12] width 16 height 16
click at [567, 12] on input "sh [PERSON_NAME] [EMAIL_ADDRESS][DOMAIN_NAME] Notification Preferences Profile …" at bounding box center [567, 12] width 0 height 0
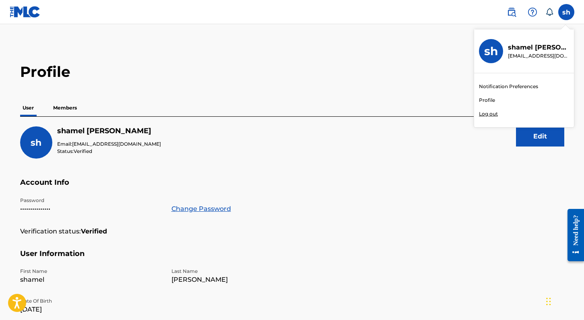
click at [485, 99] on link "Profile" at bounding box center [487, 100] width 16 height 7
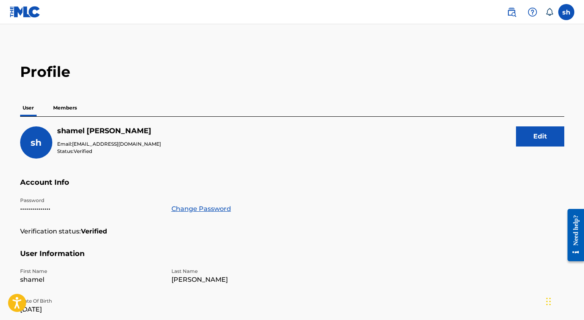
click at [23, 8] on img at bounding box center [25, 12] width 31 height 12
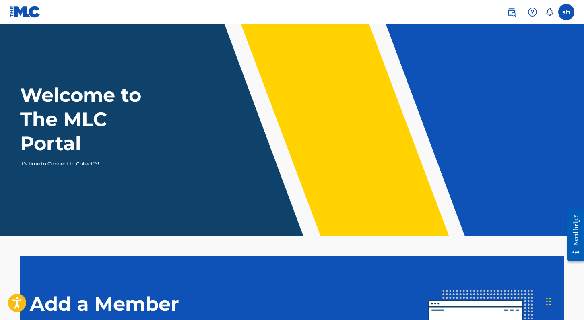
click at [564, 17] on label at bounding box center [567, 12] width 16 height 16
click at [567, 12] on input "sh [PERSON_NAME] [EMAIL_ADDRESS][DOMAIN_NAME] Notification Preferences Profile …" at bounding box center [567, 12] width 0 height 0
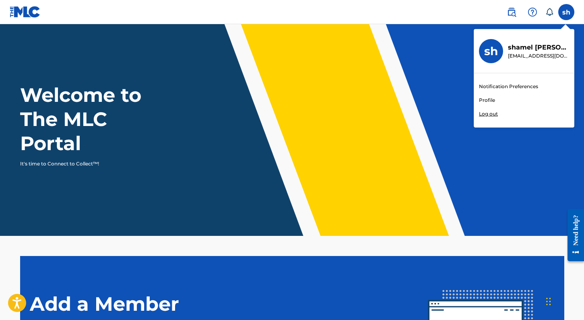
click at [489, 54] on h3 "sh" at bounding box center [491, 51] width 14 height 14
click at [567, 12] on input "sh [PERSON_NAME] [EMAIL_ADDRESS][DOMAIN_NAME] Notification Preferences Profile …" at bounding box center [567, 12] width 0 height 0
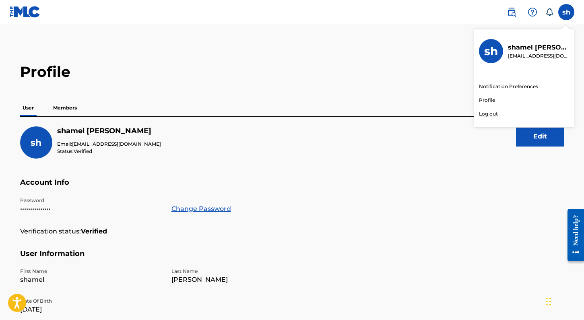
click at [488, 114] on p "Log out" at bounding box center [488, 113] width 19 height 7
click at [567, 12] on input "sh [PERSON_NAME] [EMAIL_ADDRESS][DOMAIN_NAME] Notification Preferences Profile …" at bounding box center [567, 12] width 0 height 0
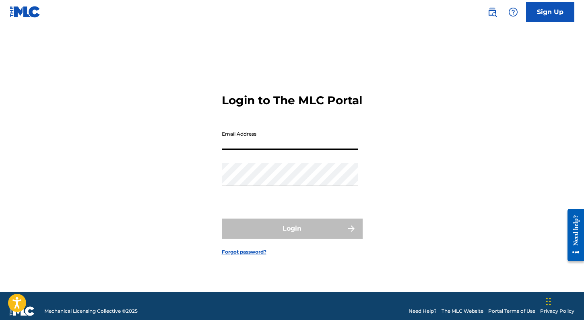
click at [317, 54] on form "Login to The MLC Portal Email Address Password Login Forgot password?" at bounding box center [292, 168] width 141 height 248
click at [29, 14] on img at bounding box center [25, 12] width 31 height 12
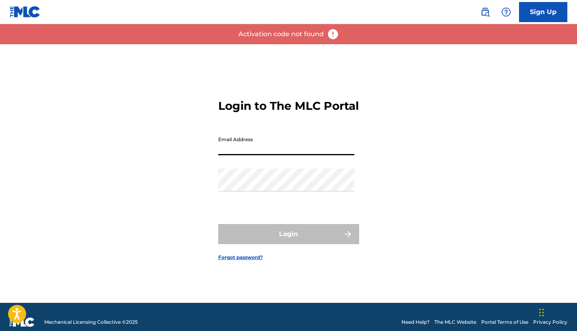
click at [362, 122] on div "Login to The MLC Portal Email Address Password Login Forgot password?" at bounding box center [289, 173] width 564 height 259
click at [364, 117] on div "Login to The MLC Portal Email Address Password Login Forgot password?" at bounding box center [289, 173] width 564 height 259
click at [244, 261] on link "Forgot password?" at bounding box center [240, 257] width 45 height 7
